Goal: Task Accomplishment & Management: Complete application form

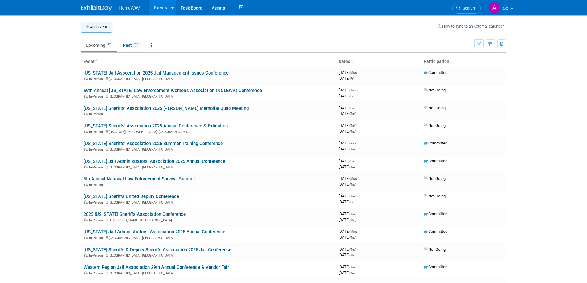
click at [94, 26] on button "Add Event" at bounding box center [96, 27] width 31 height 11
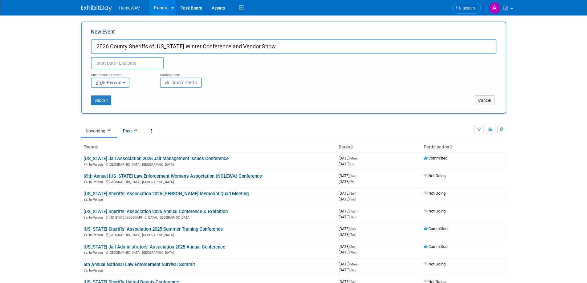
type input "2026 County Sheriffs of [US_STATE] Winter Conference and Vendor Show"
click at [120, 62] on input "text" at bounding box center [127, 63] width 73 height 12
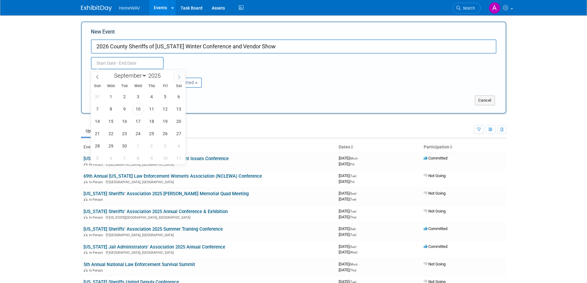
click at [181, 77] on icon at bounding box center [179, 77] width 4 height 4
select select "11"
click at [181, 77] on icon at bounding box center [179, 77] width 4 height 4
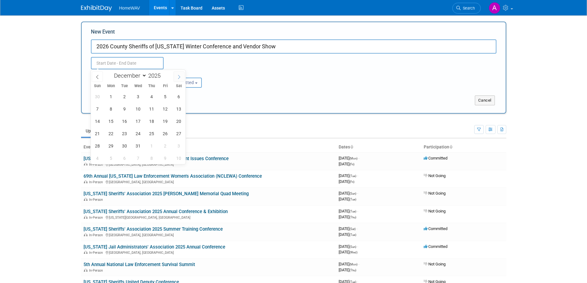
type input "2026"
click at [181, 77] on icon at bounding box center [179, 77] width 4 height 4
click at [99, 76] on icon at bounding box center [97, 77] width 4 height 4
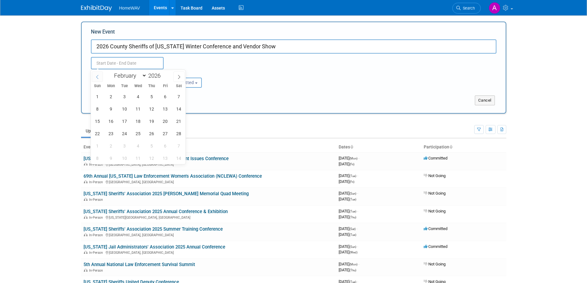
select select "0"
click at [97, 133] on span "18" at bounding box center [98, 134] width 12 height 12
click at [136, 135] on span "21" at bounding box center [138, 134] width 12 height 12
type input "[DATE] to [DATE]"
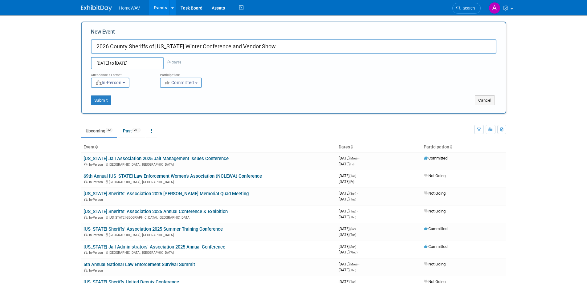
click at [180, 83] on span "Committed" at bounding box center [179, 82] width 30 height 5
click at [183, 106] on label "Considering" at bounding box center [183, 106] width 41 height 8
click at [166, 106] on input "Considering" at bounding box center [164, 106] width 4 height 4
select select "2"
click at [106, 100] on button "Submit" at bounding box center [101, 101] width 20 height 10
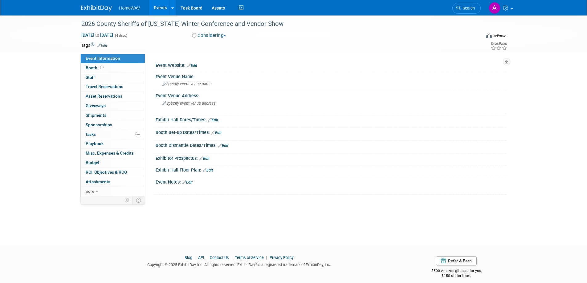
click at [195, 66] on link "Edit" at bounding box center [192, 66] width 10 height 4
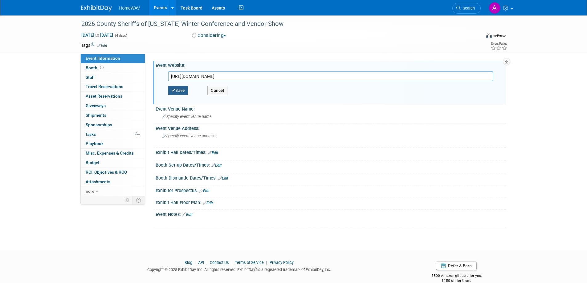
type input "https://site.pheedloop.com/portal/event/EVEIABIDCKSDE/apply/exhibitor/applicati…"
click at [182, 92] on button "Save" at bounding box center [178, 90] width 20 height 9
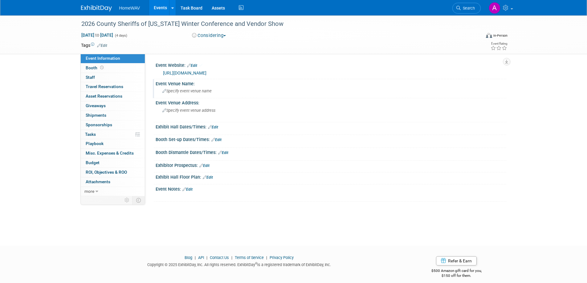
click at [206, 93] on div "Specify event venue name" at bounding box center [331, 91] width 342 height 10
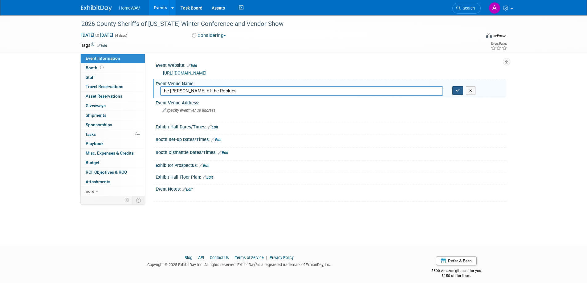
type input "the Gaylord of the Rockies"
click at [456, 91] on icon "button" at bounding box center [458, 90] width 4 height 4
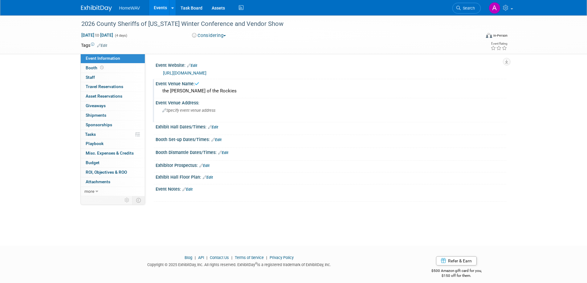
click at [192, 110] on span "Specify event venue address" at bounding box center [188, 110] width 53 height 5
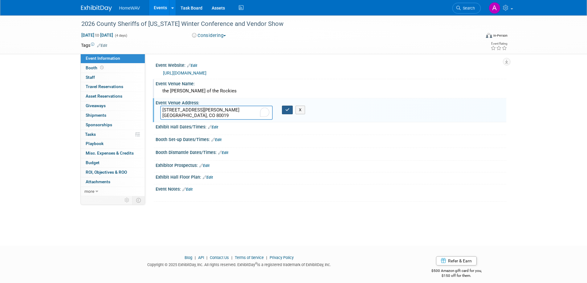
type textarea "6700 N Gaylord Rockies Blvd. Aurora, CO 80019"
click at [287, 109] on icon "button" at bounding box center [288, 110] width 4 height 4
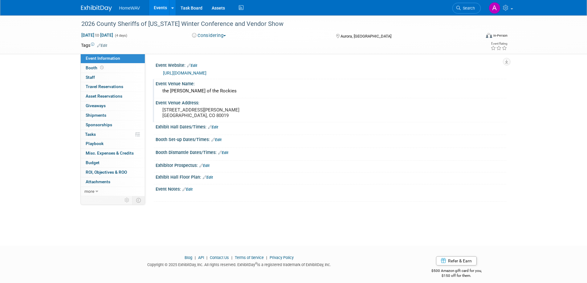
click at [191, 188] on link "Edit" at bounding box center [188, 189] width 10 height 4
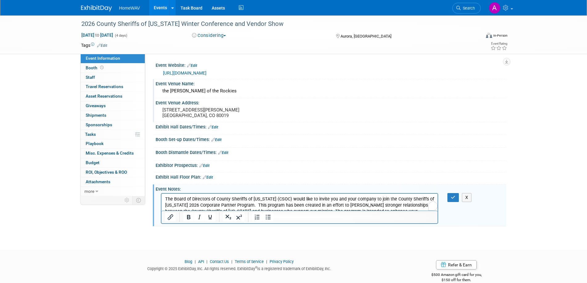
scroll to position [25, 0]
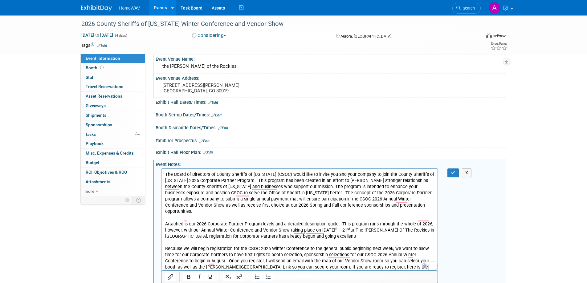
click at [453, 178] on div "X" at bounding box center [331, 225] width 351 height 117
click at [453, 175] on icon "button" at bounding box center [453, 173] width 5 height 4
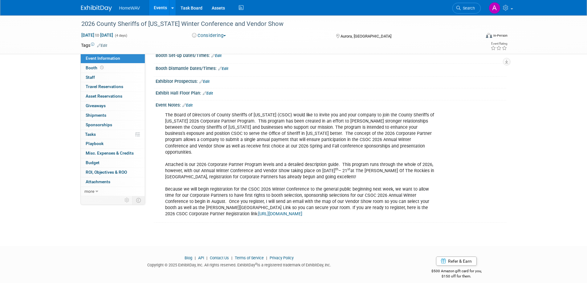
scroll to position [0, 0]
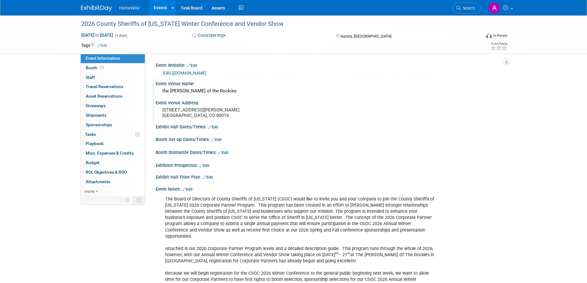
click at [162, 9] on link "Events" at bounding box center [160, 7] width 23 height 15
